Goal: Task Accomplishment & Management: Use online tool/utility

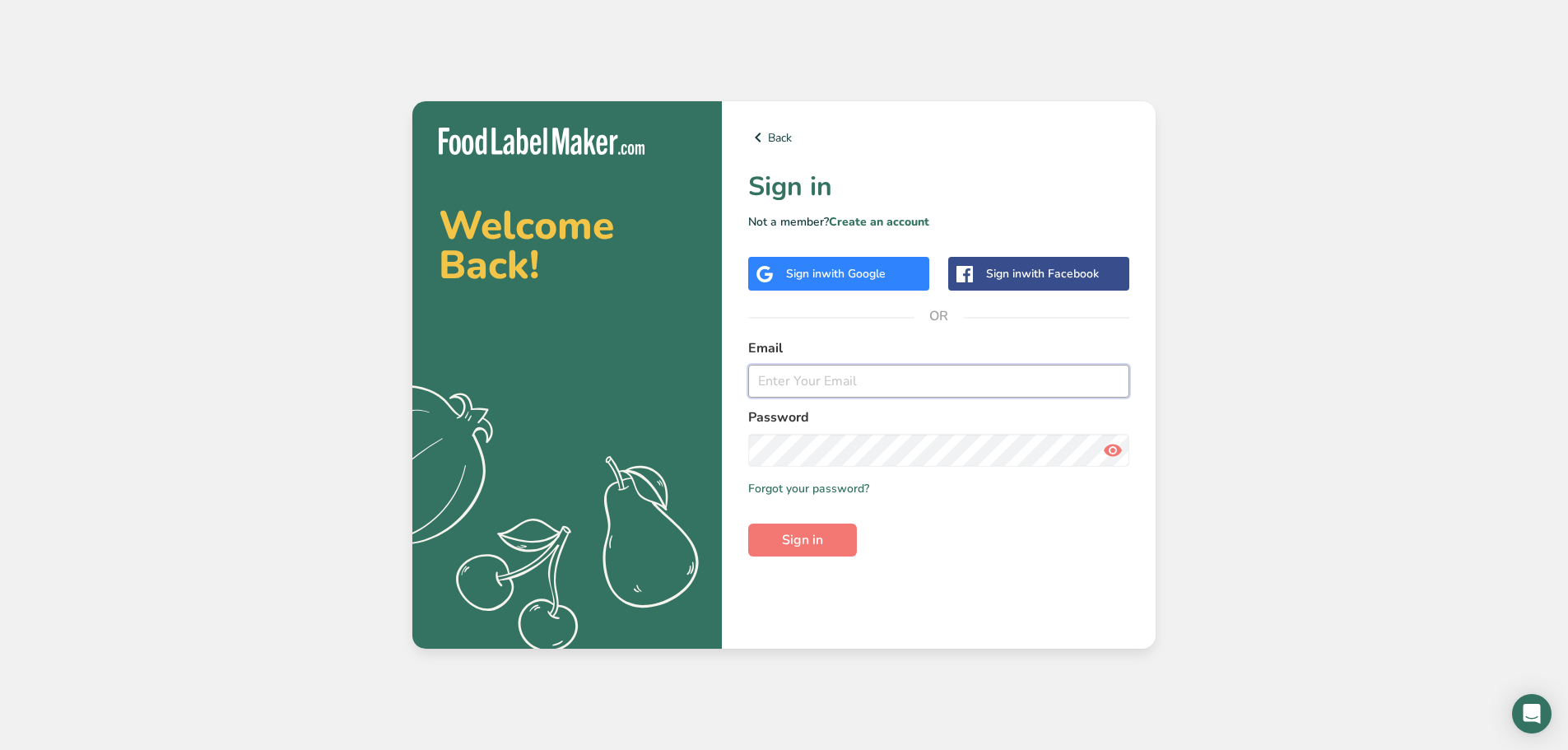
click at [825, 389] on input "email" at bounding box center [939, 380] width 381 height 33
click at [874, 215] on link "Create an account" at bounding box center [879, 221] width 100 height 16
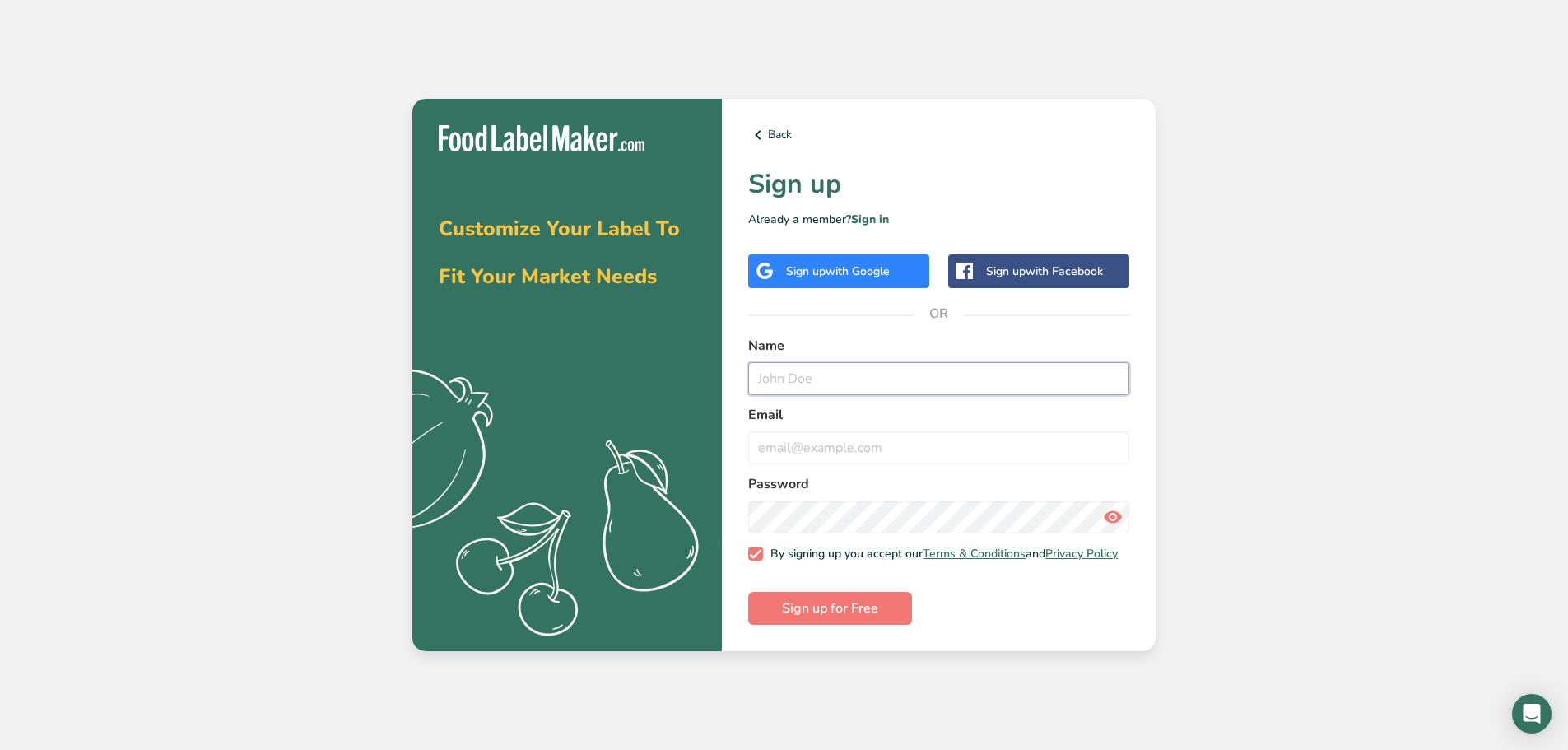
click at [849, 367] on input "text" at bounding box center [939, 378] width 381 height 33
type input "Taste and Tales"
click at [1111, 512] on icon at bounding box center [1113, 516] width 20 height 29
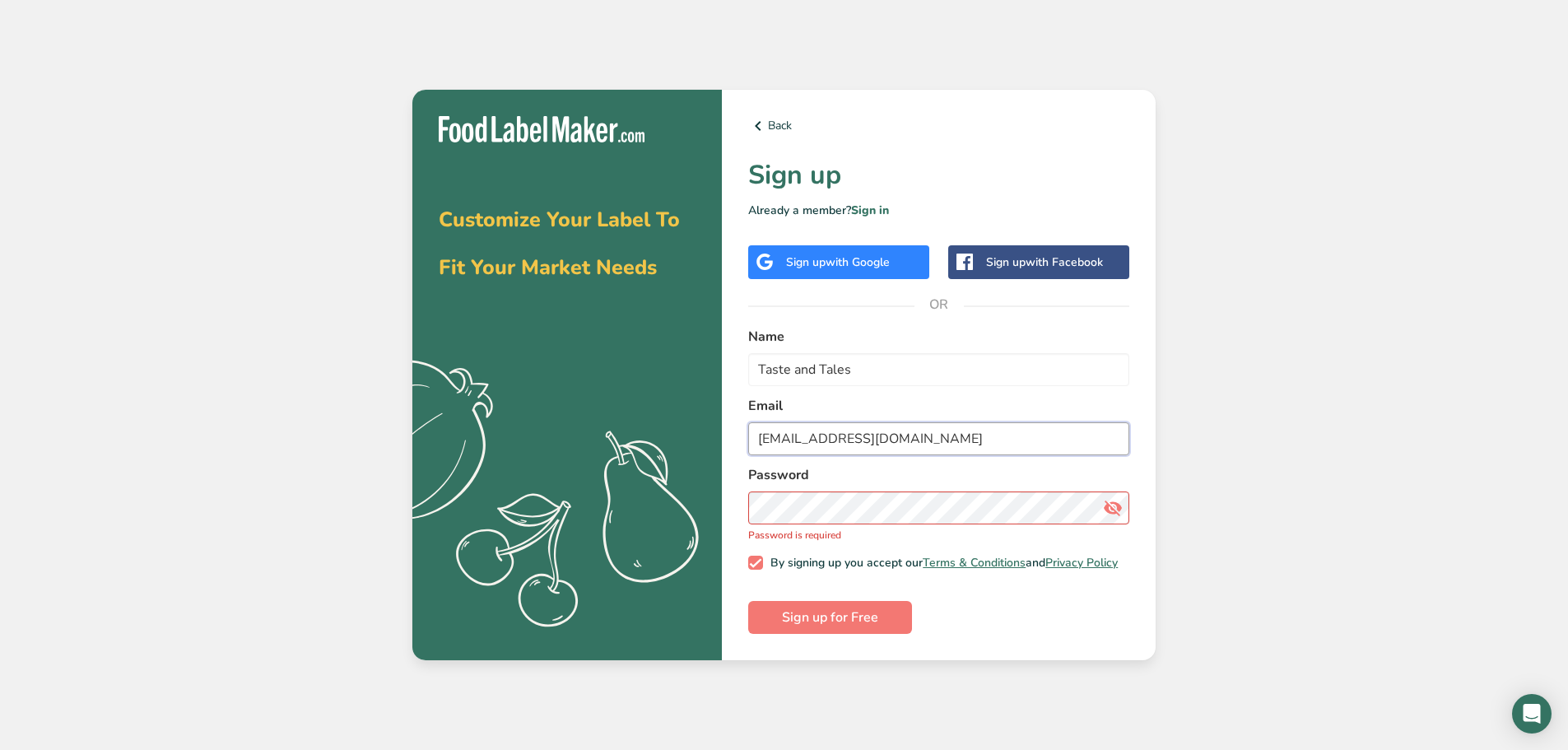
type input "mundare_sausage@migrationtest.com"
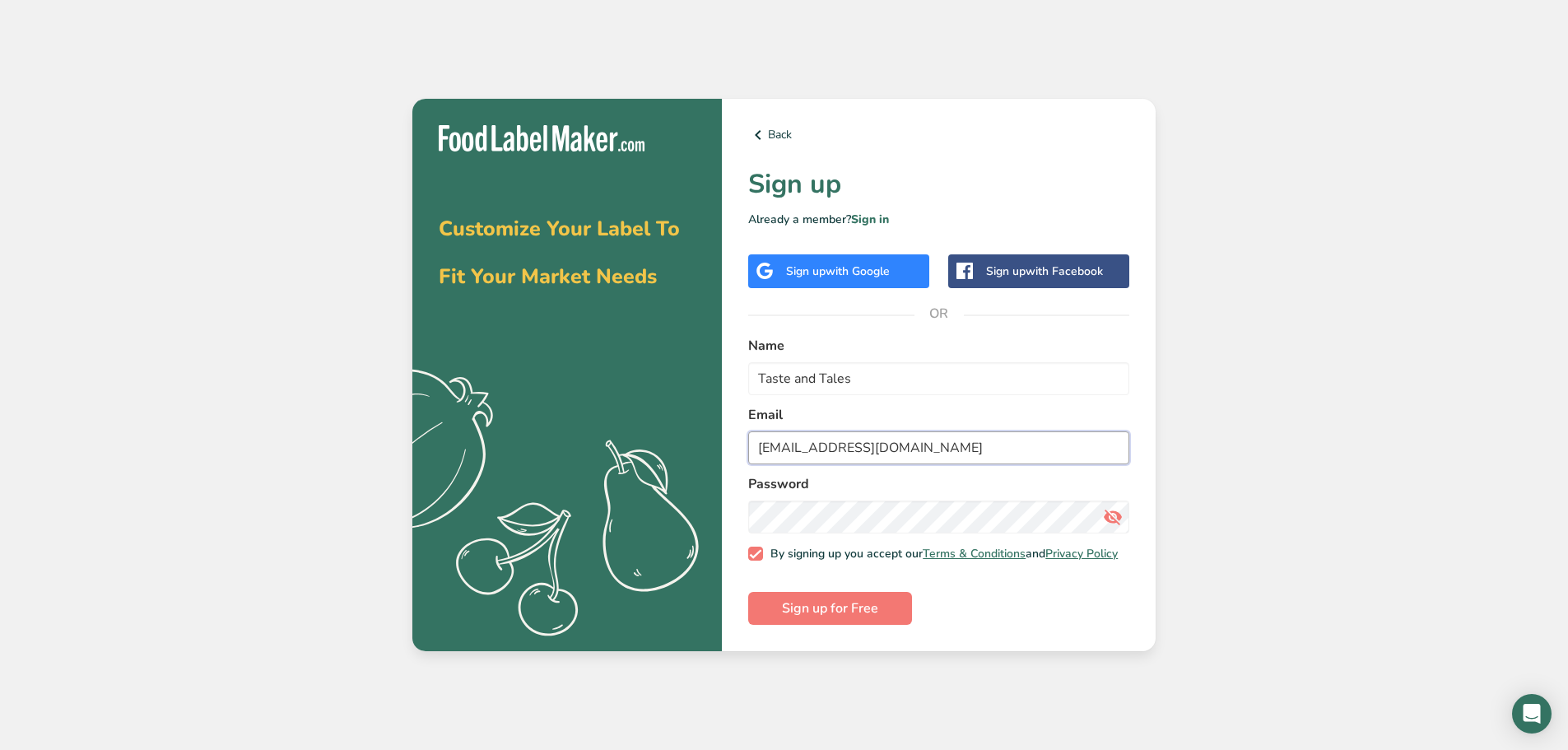
click at [884, 438] on input "mundare_sausage@migrationtest.com" at bounding box center [939, 447] width 381 height 33
type input "Taste anm"
type input "Taste and Tales"
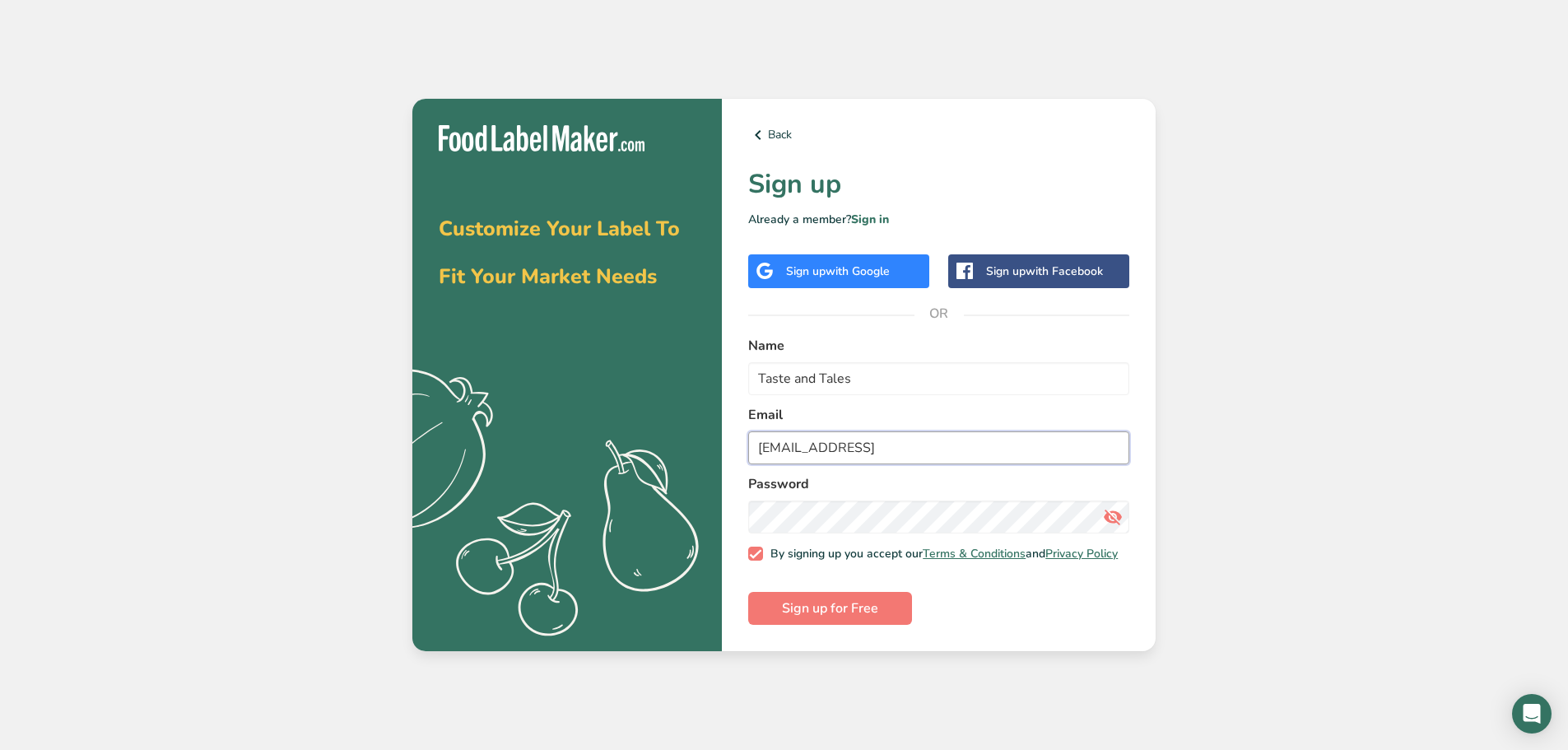
click at [952, 442] on input "mundare_sausage@migrationtest.comtastetaste" at bounding box center [939, 447] width 381 height 33
type input "[EMAIL_ADDRESS][DOMAIN_NAME]"
click at [823, 615] on span "Sign up for Free" at bounding box center [830, 608] width 96 height 20
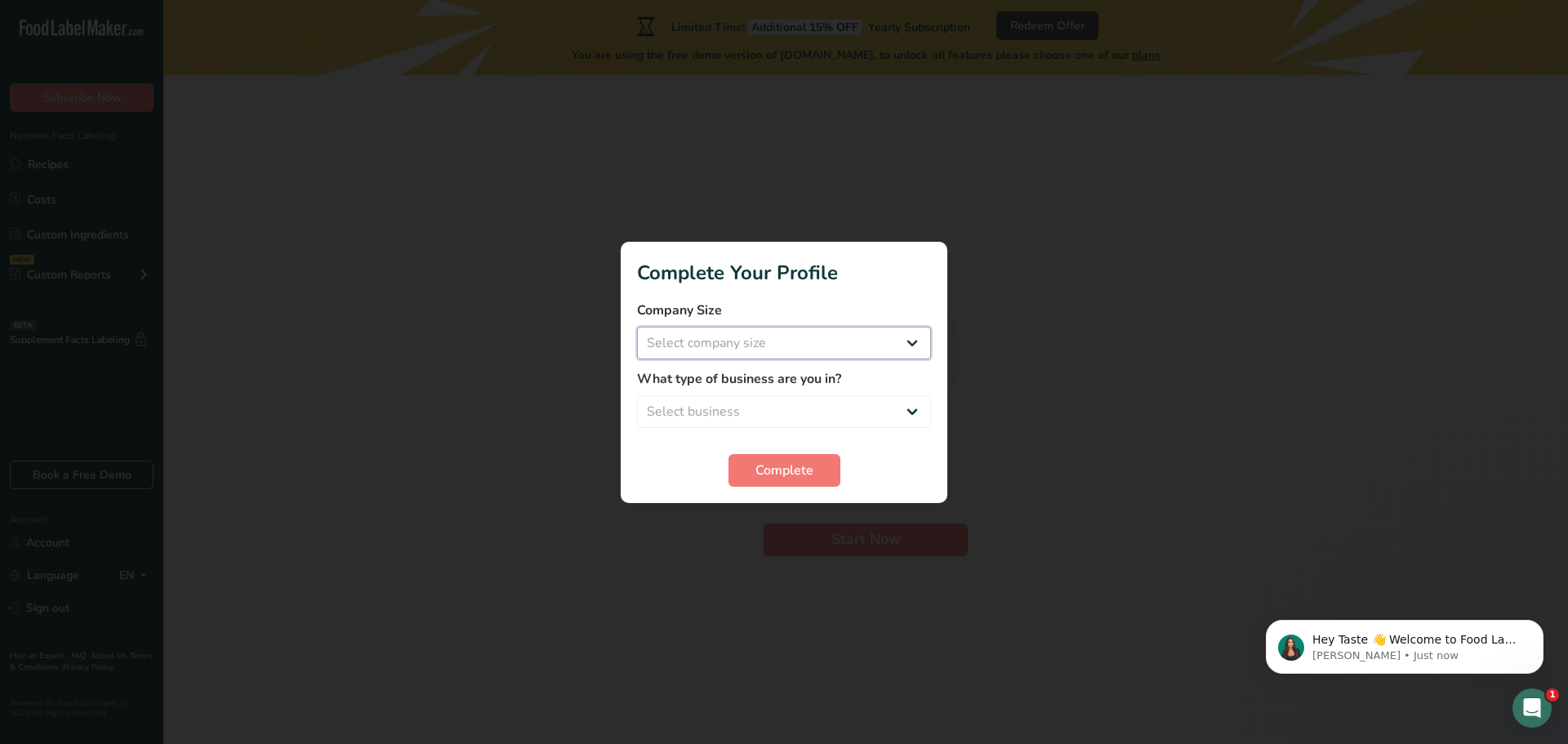
click at [675, 331] on select "Select company size Fewer than 10 Employees 10 to 50 Employees 51 to 500 Employ…" at bounding box center [784, 342] width 294 height 32
select select "1"
click at [637, 326] on select "Select company size Fewer than 10 Employees 10 to 50 Employees 51 to 500 Employ…" at bounding box center [784, 342] width 294 height 32
click at [743, 396] on select "Select business Packaged Food Manufacturer Restaurant & Cafe Bakery Meal Plans …" at bounding box center [784, 411] width 294 height 32
select select "1"
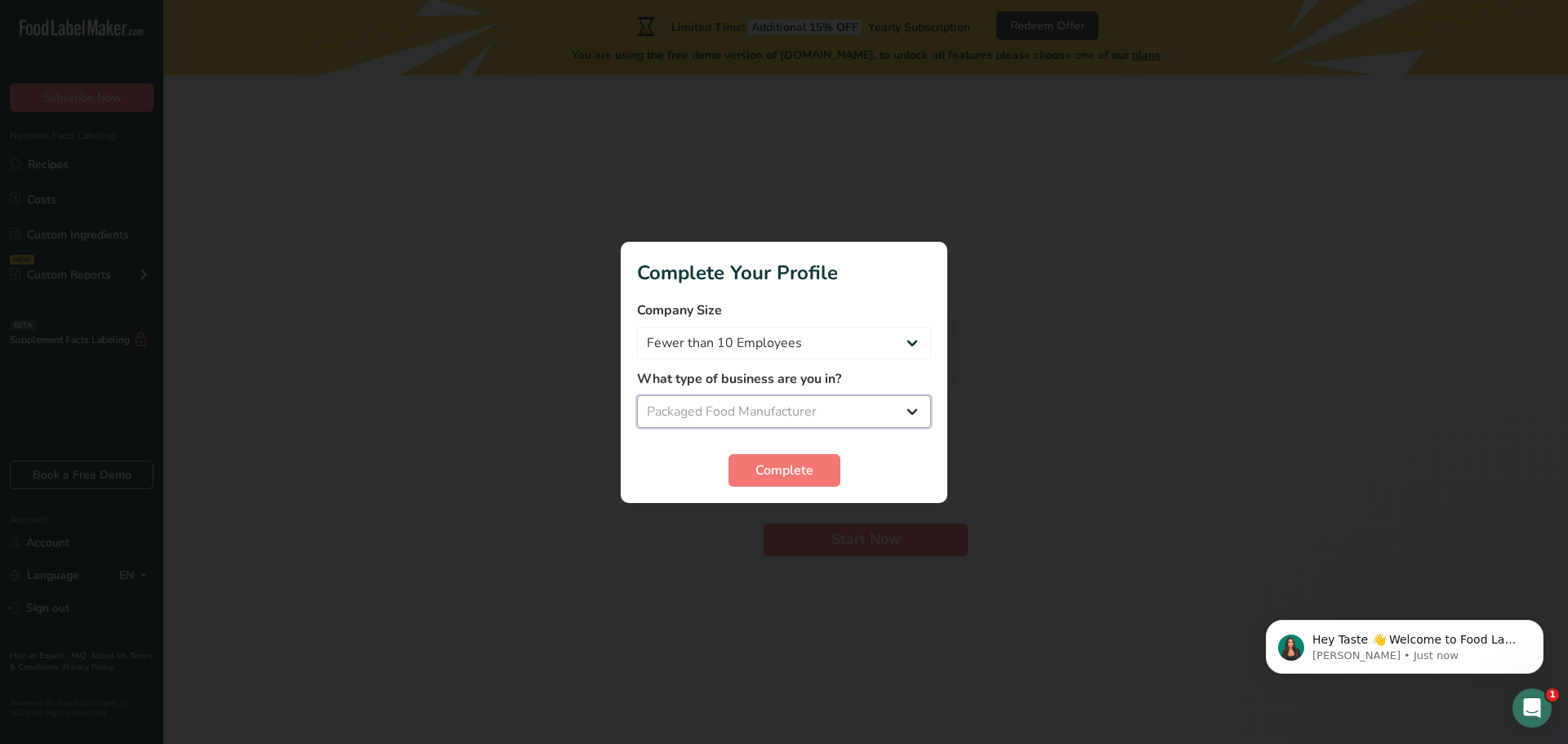
click at [637, 395] on select "Select business Packaged Food Manufacturer Restaurant & Cafe Bakery Meal Plans …" at bounding box center [784, 411] width 294 height 32
click at [777, 475] on span "Complete" at bounding box center [784, 471] width 58 height 20
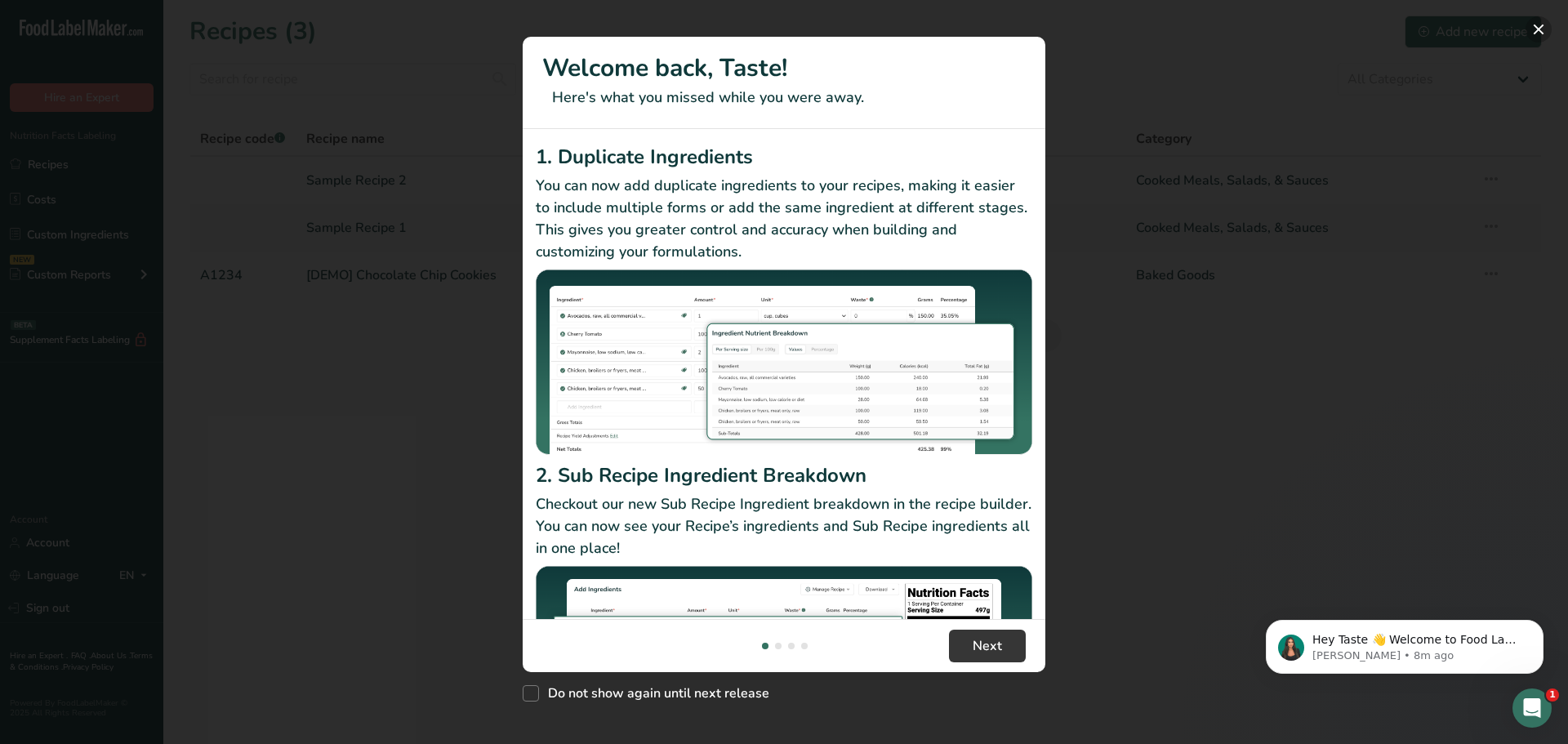
click at [1536, 30] on button "New Features" at bounding box center [1539, 30] width 27 height 27
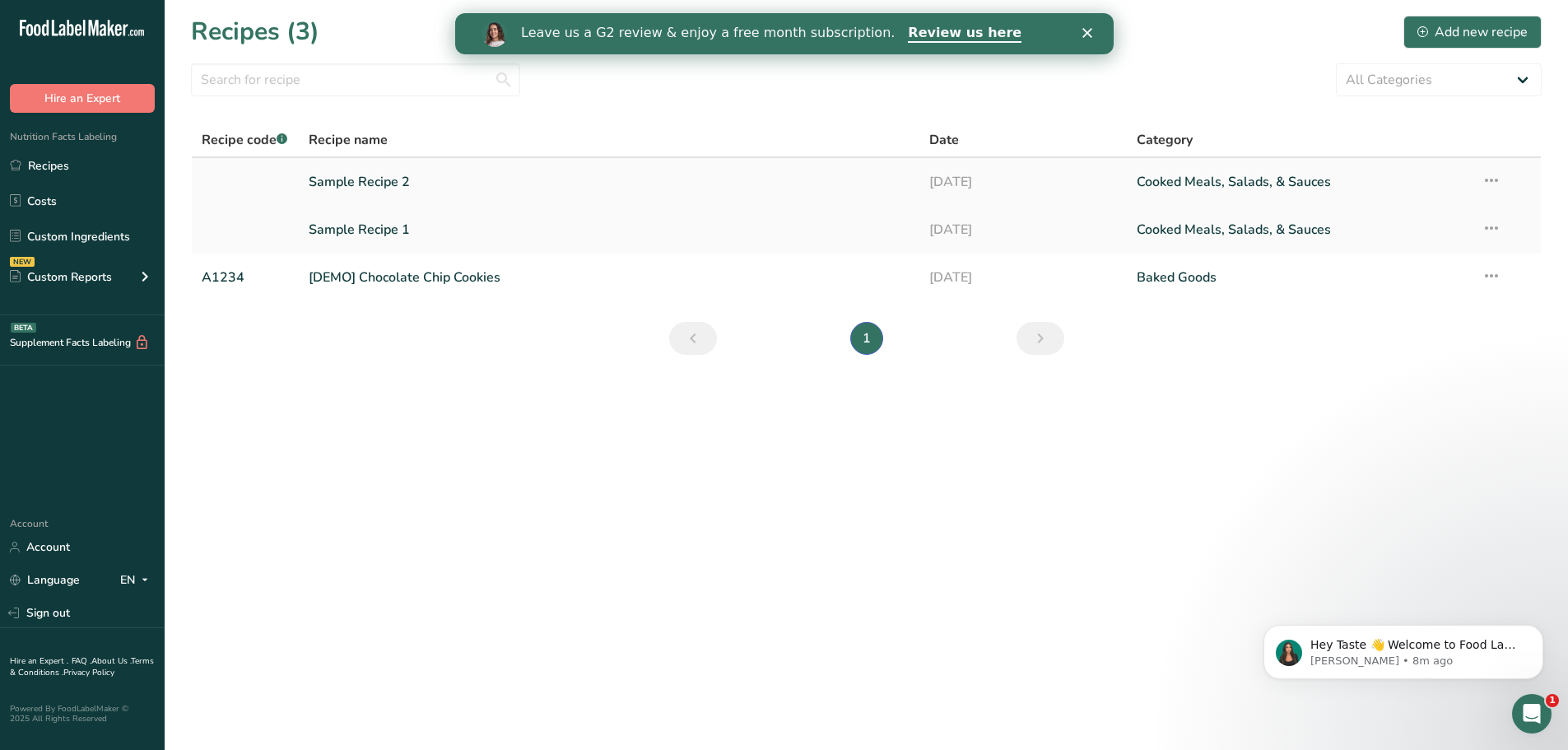
click at [401, 180] on link "Sample Recipe 2" at bounding box center [609, 181] width 601 height 34
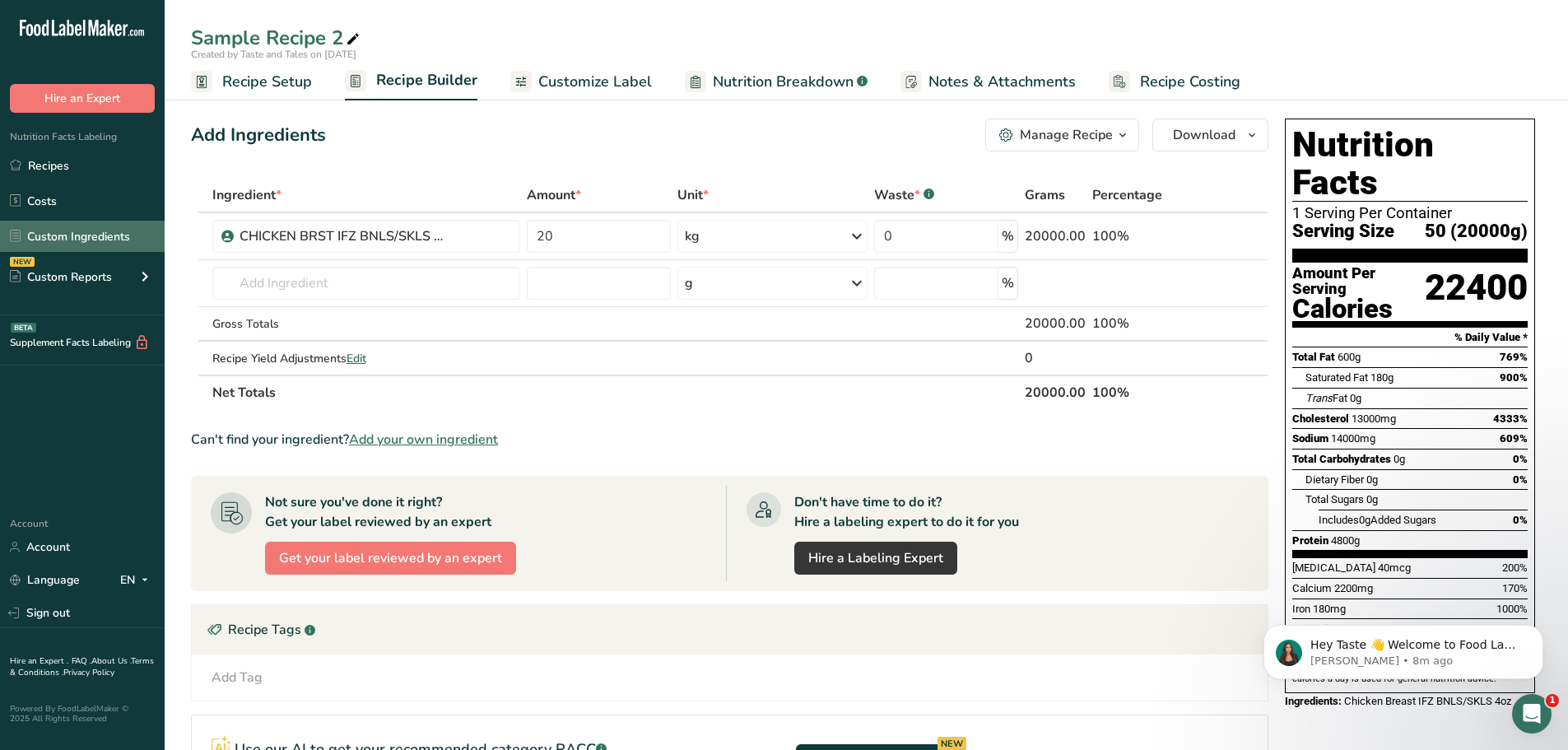
click at [63, 239] on link "Custom Ingredients" at bounding box center [82, 236] width 165 height 31
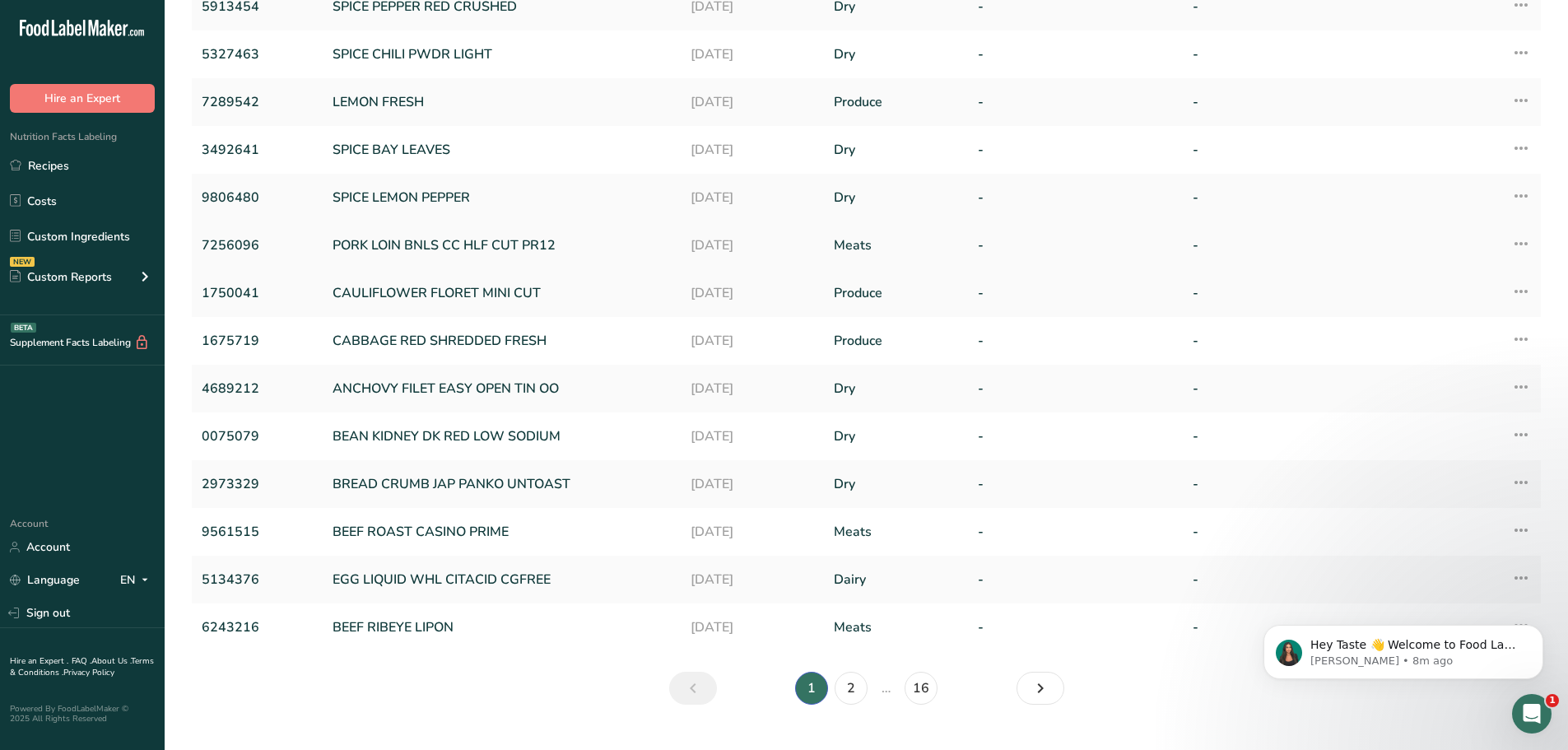
scroll to position [247, 0]
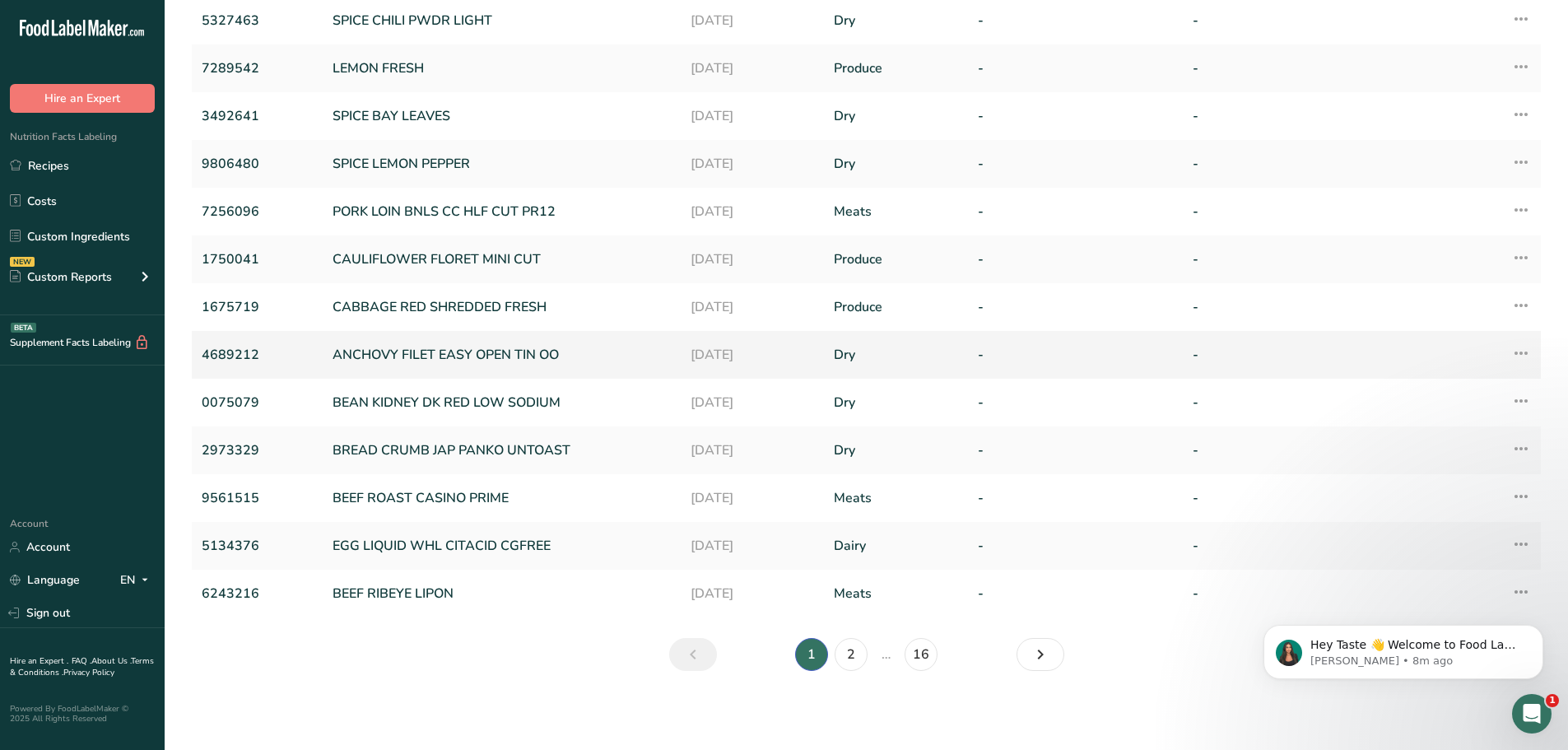
click at [402, 352] on link "ANCHOVY FILET EASY OPEN TIN OO" at bounding box center [501, 355] width 338 height 20
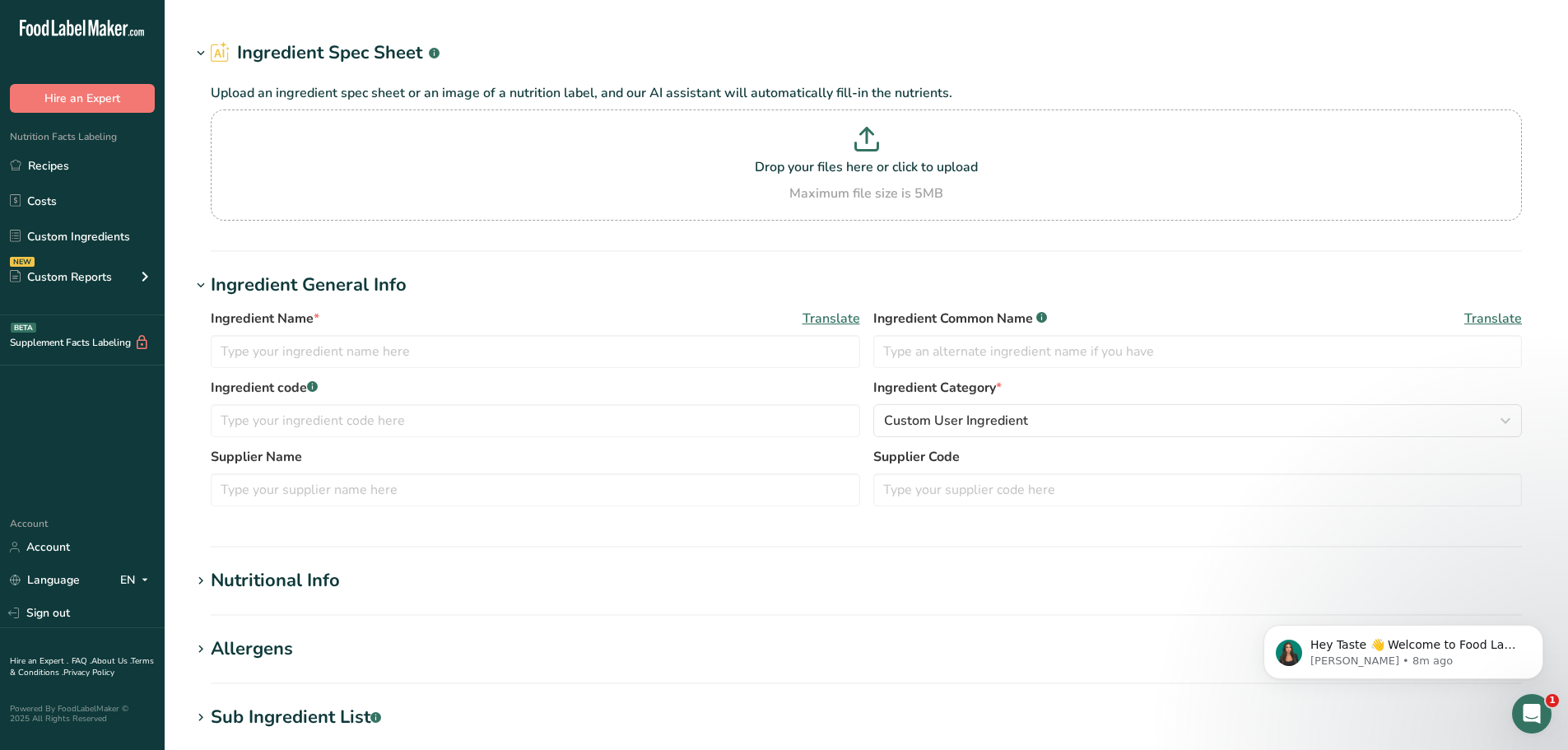
type input "ANCHOVY FILET EASY OPEN TIN OO"
type input "Anchovy Filet Easy Open Tin OO"
type input "4689212"
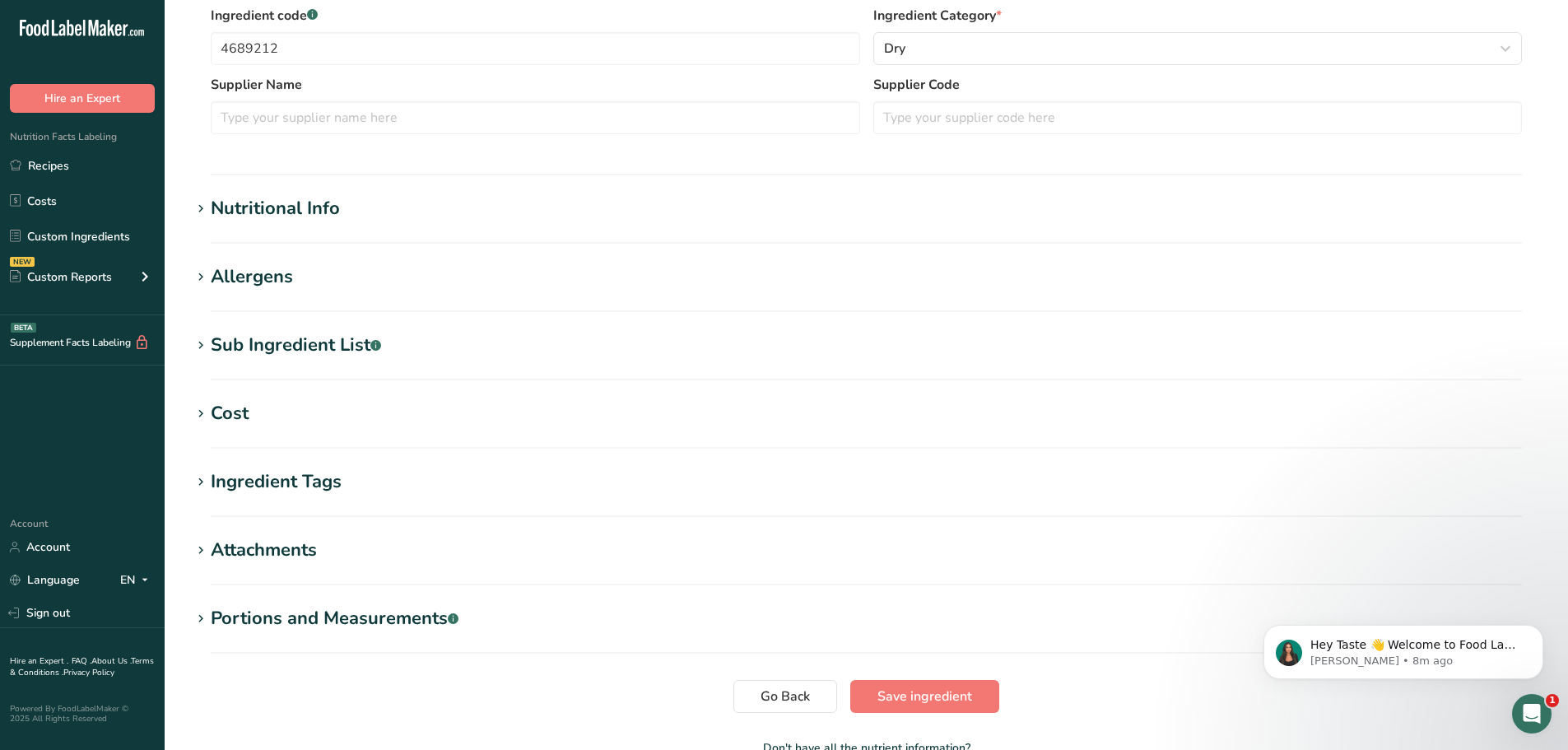
scroll to position [412, 0]
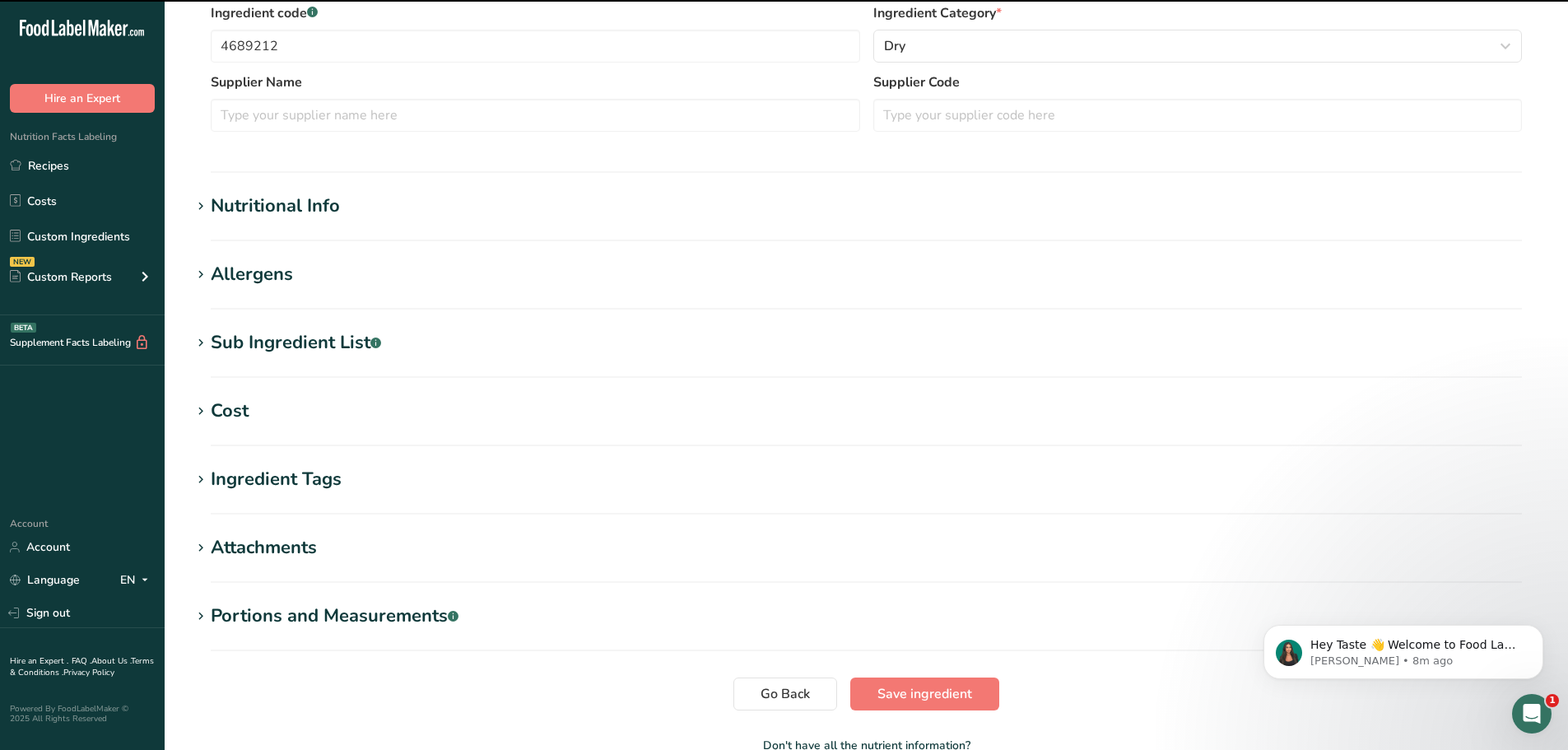
drag, startPoint x: 317, startPoint y: 214, endPoint x: 326, endPoint y: 220, distance: 10.8
click at [317, 214] on div "Nutritional Info" at bounding box center [275, 206] width 129 height 28
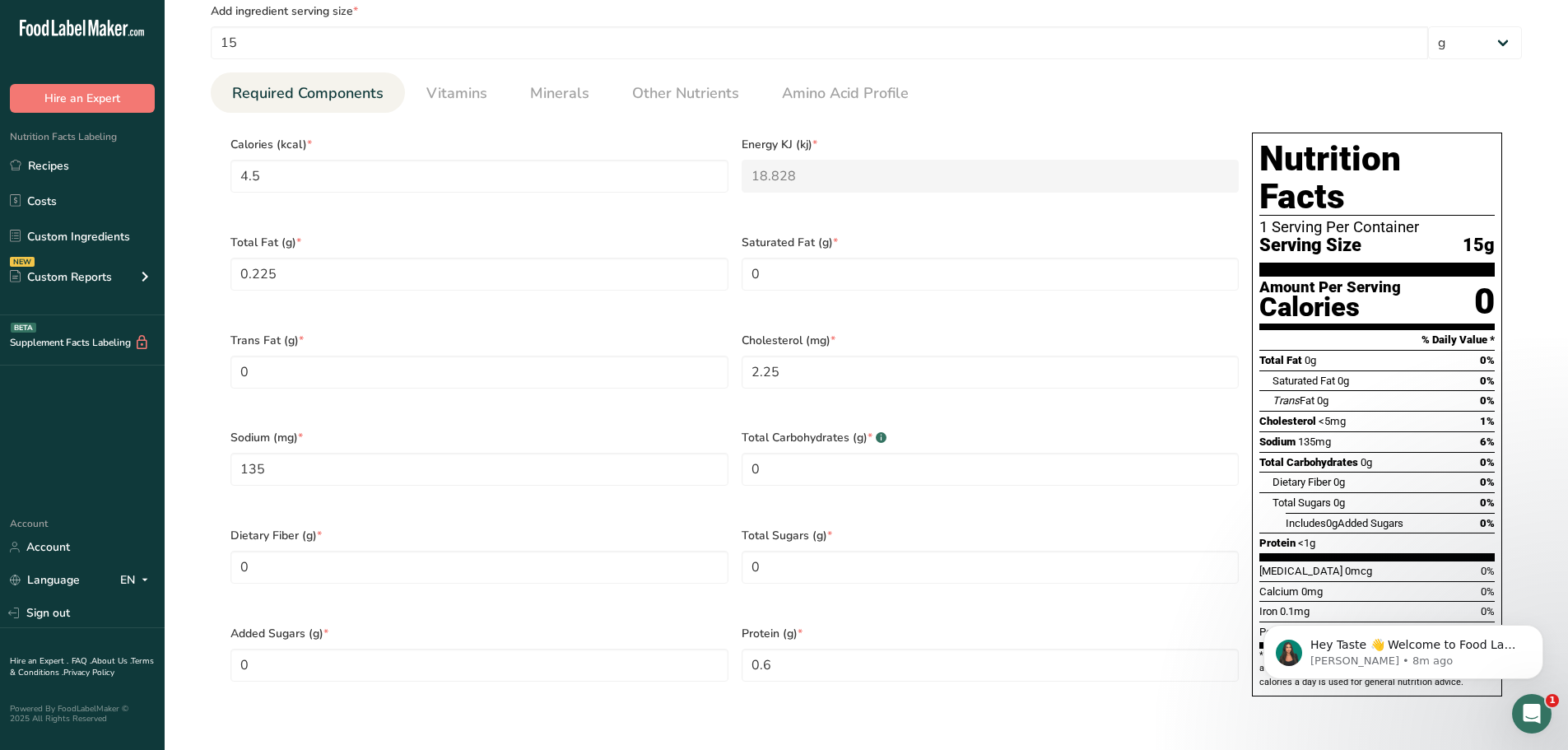
scroll to position [329, 0]
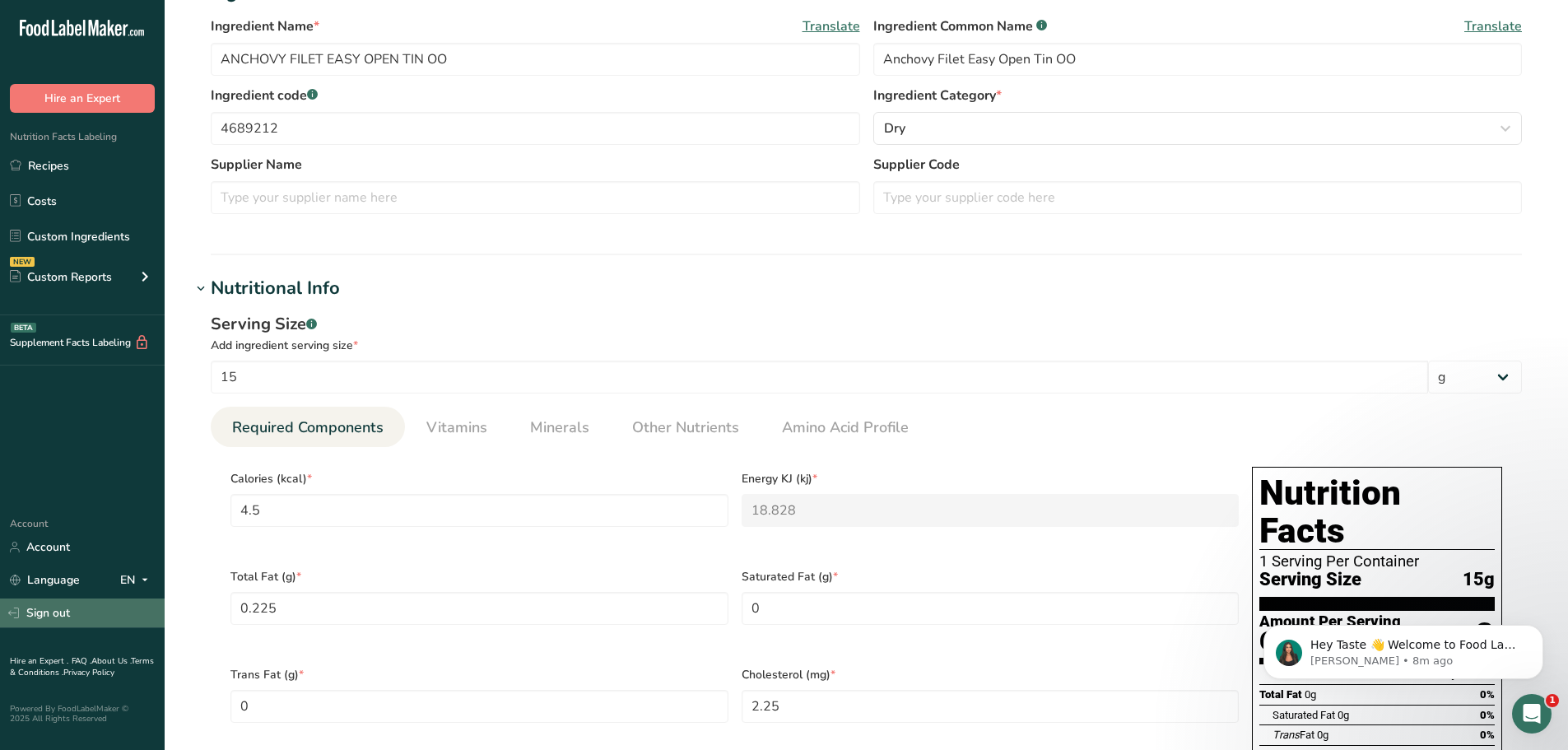
drag, startPoint x: 59, startPoint y: 611, endPoint x: 82, endPoint y: 606, distance: 23.5
click at [59, 611] on link "Sign out" at bounding box center [82, 612] width 165 height 28
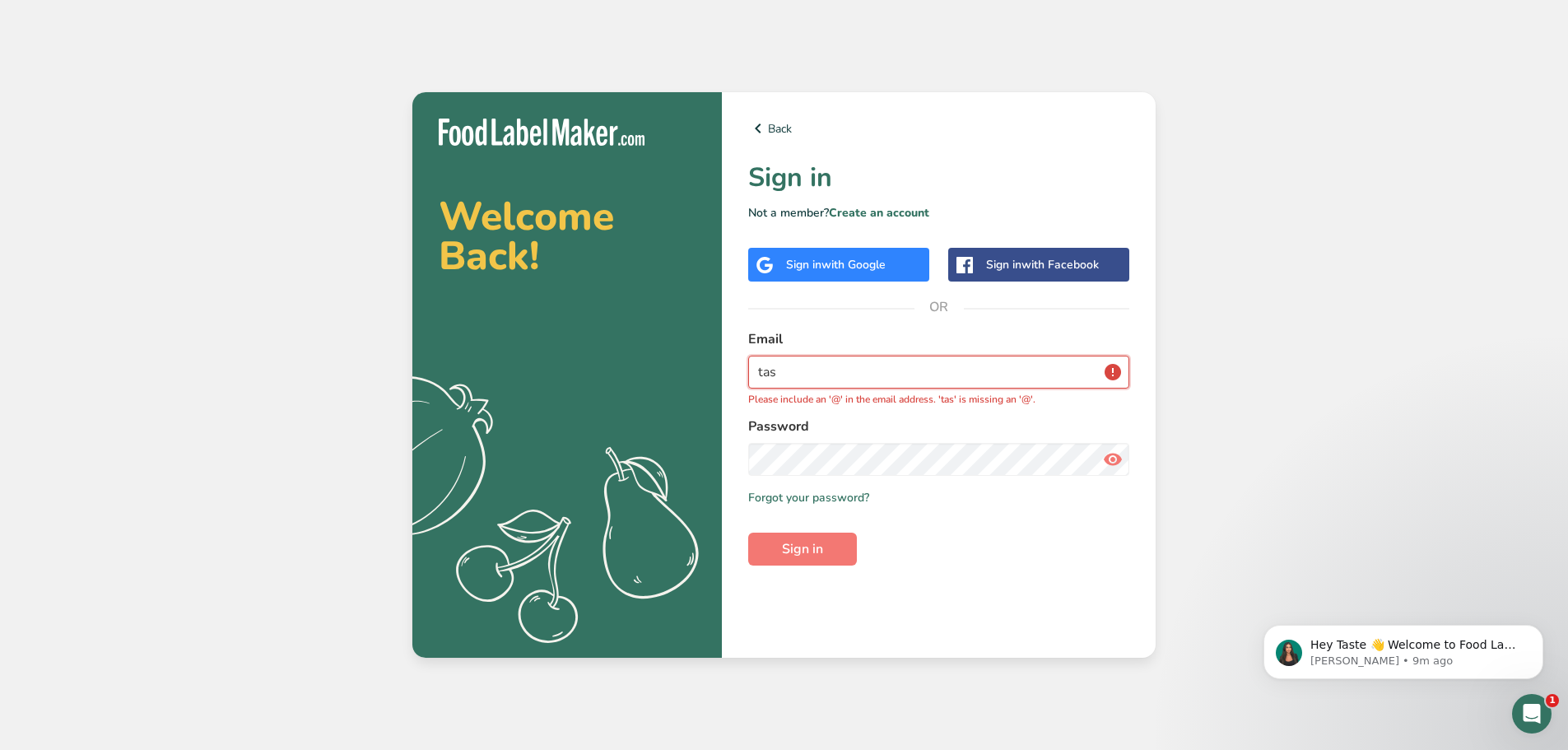
type input "[EMAIL_ADDRESS][DOMAIN_NAME]"
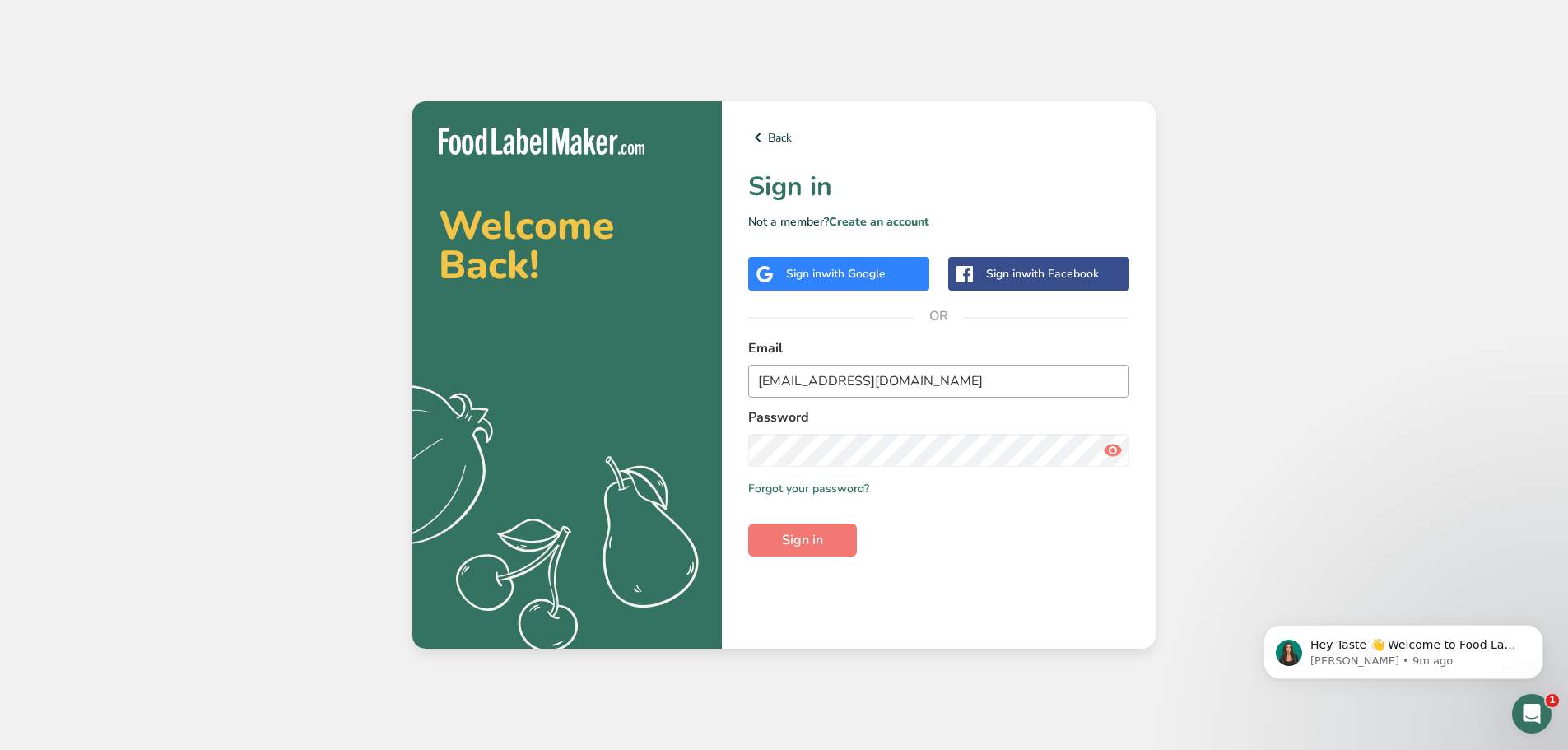
click at [858, 379] on input "[EMAIL_ADDRESS][DOMAIN_NAME]" at bounding box center [939, 380] width 381 height 33
click at [1113, 454] on icon at bounding box center [1113, 449] width 20 height 29
click at [817, 535] on span "Sign in" at bounding box center [802, 540] width 41 height 20
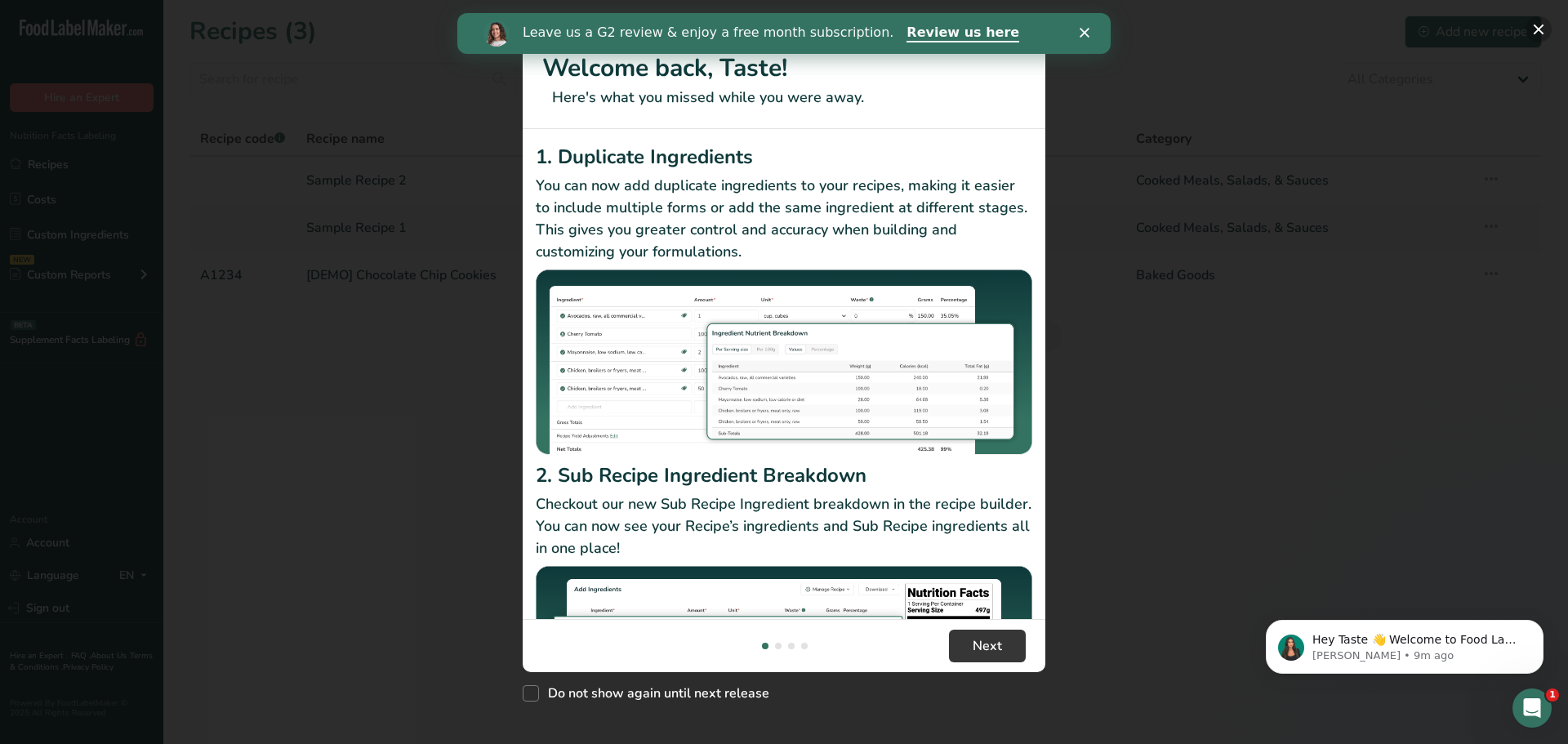
click at [1536, 33] on button "New Features" at bounding box center [1539, 30] width 27 height 27
